Goal: Task Accomplishment & Management: Use online tool/utility

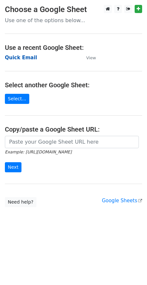
click at [20, 57] on strong "Quick Email" at bounding box center [21, 58] width 32 height 6
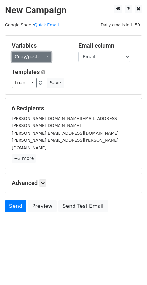
click at [38, 55] on link "Copy/paste..." at bounding box center [32, 57] width 40 height 10
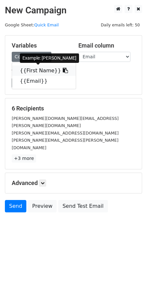
click at [28, 69] on link "{{First Name}}" at bounding box center [44, 71] width 64 height 10
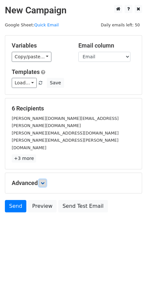
click at [44, 180] on link at bounding box center [42, 183] width 7 height 7
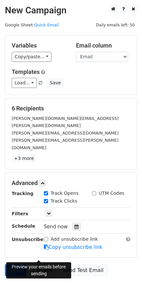
click at [40, 264] on link "Preview" at bounding box center [42, 270] width 29 height 12
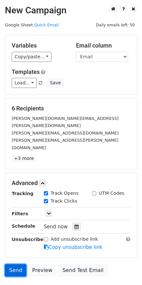
click at [17, 264] on link "Send" at bounding box center [16, 270] width 22 height 12
